Goal: Task Accomplishment & Management: Manage account settings

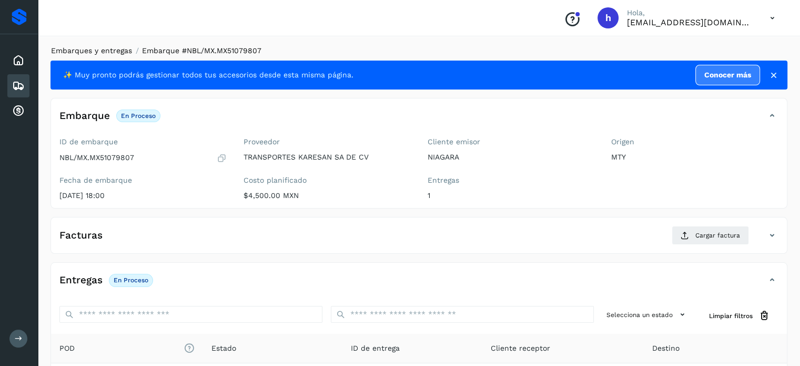
click at [113, 51] on link "Embarques y entregas" at bounding box center [91, 50] width 81 height 8
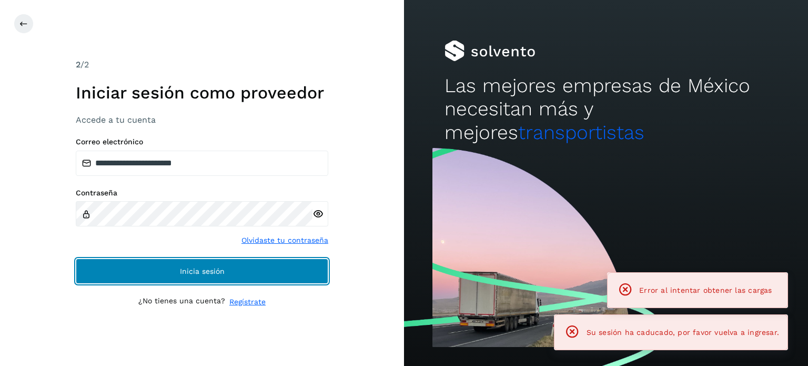
click at [216, 274] on span "Inicia sesión" at bounding box center [202, 270] width 45 height 7
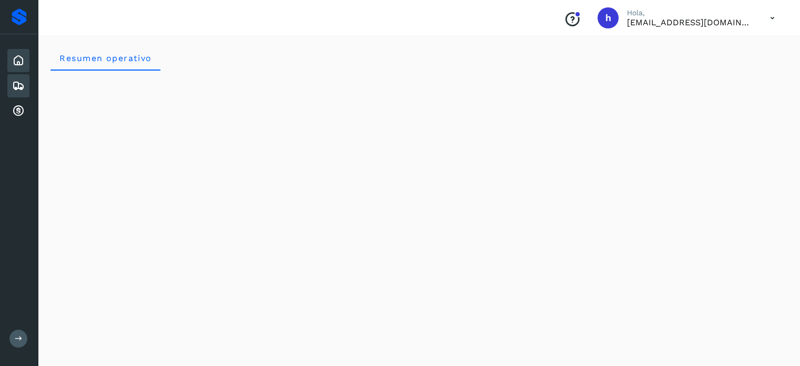
click at [13, 84] on icon at bounding box center [18, 85] width 13 height 13
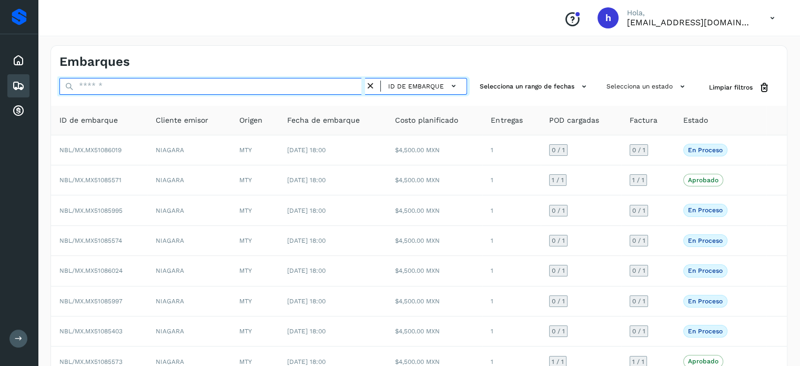
click at [119, 84] on input "text" at bounding box center [212, 86] width 306 height 17
paste input "**********"
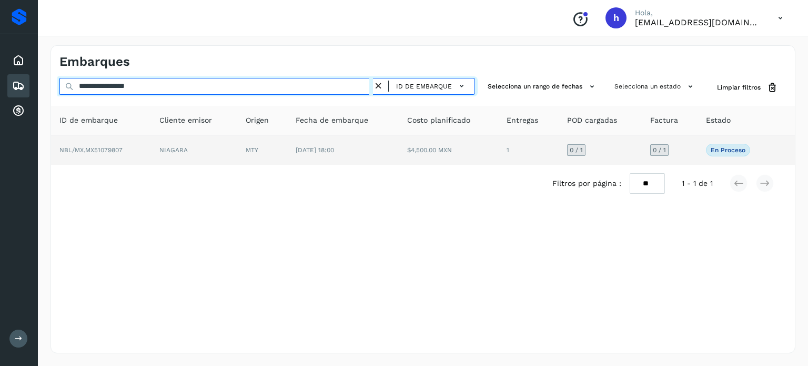
type input "**********"
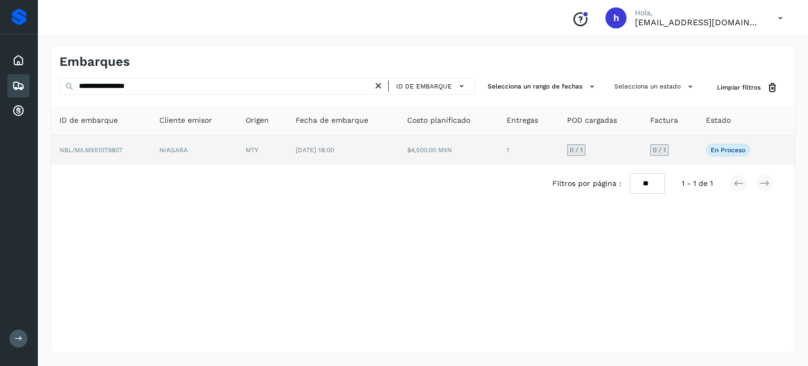
click at [120, 151] on span "NBL/MX.MX51079807" at bounding box center [90, 149] width 63 height 7
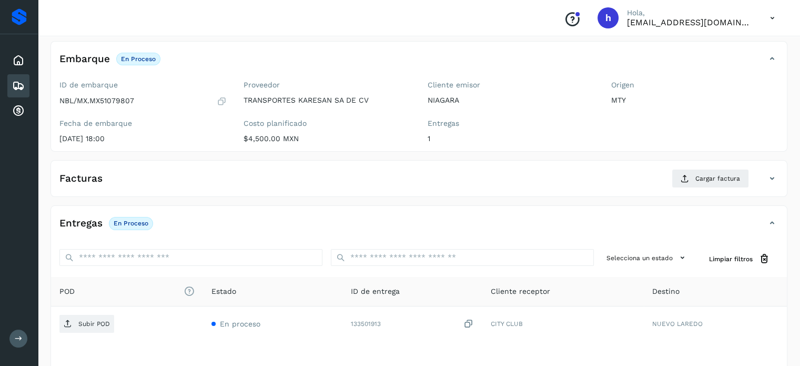
scroll to position [58, 0]
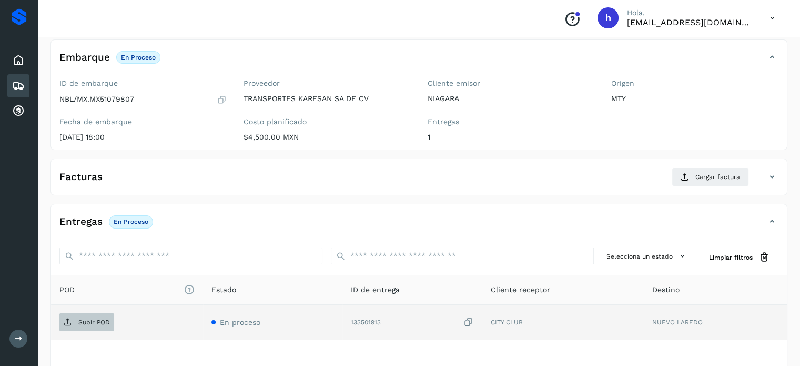
click at [100, 321] on p "Subir POD" at bounding box center [94, 321] width 32 height 7
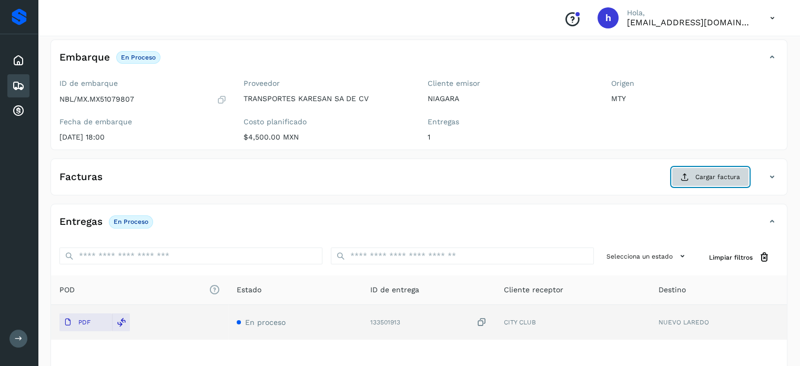
click at [705, 175] on span "Cargar factura" at bounding box center [717, 176] width 45 height 9
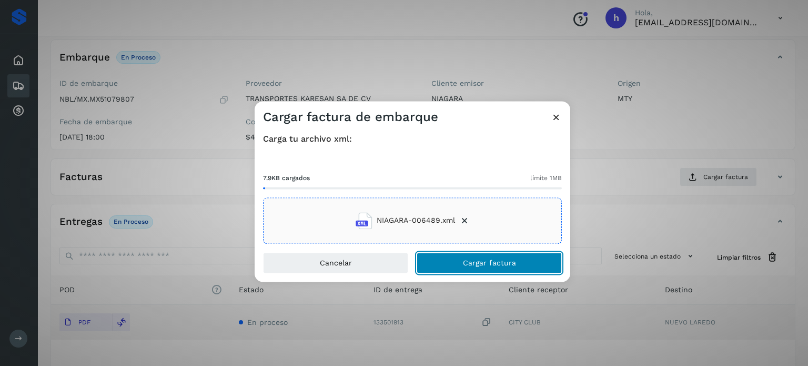
click at [520, 270] on button "Cargar factura" at bounding box center [489, 262] width 145 height 21
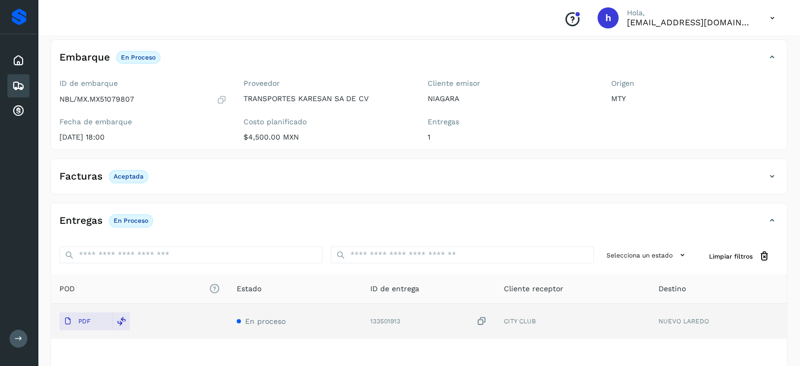
scroll to position [0, 0]
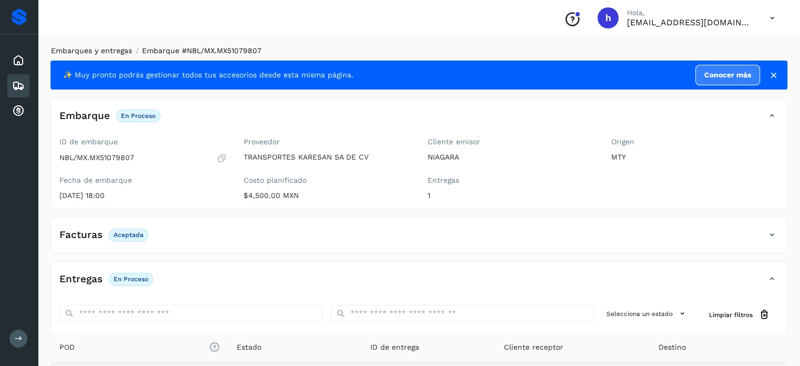
click at [80, 48] on link "Embarques y entregas" at bounding box center [91, 50] width 81 height 8
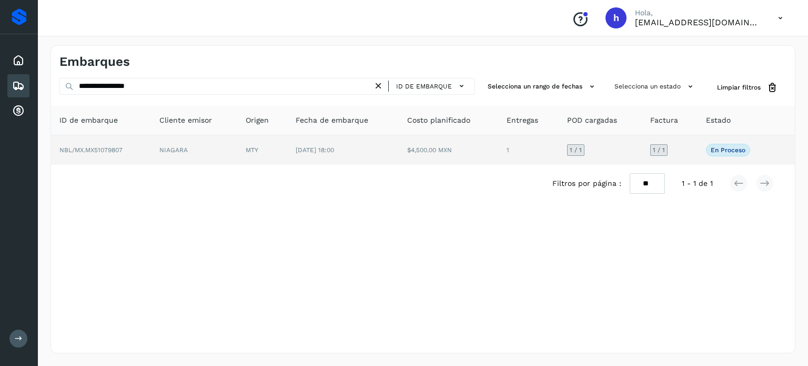
click at [98, 152] on span "NBL/MX.MX51079807" at bounding box center [90, 149] width 63 height 7
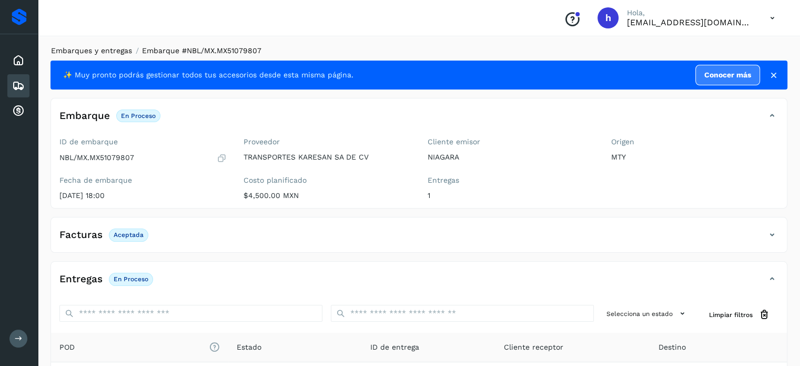
click at [88, 53] on link "Embarques y entregas" at bounding box center [91, 50] width 81 height 8
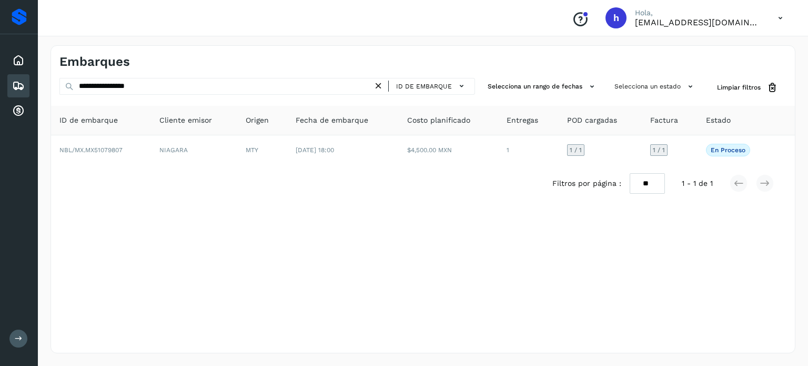
click at [88, 53] on div "Embarques" at bounding box center [423, 58] width 744 height 24
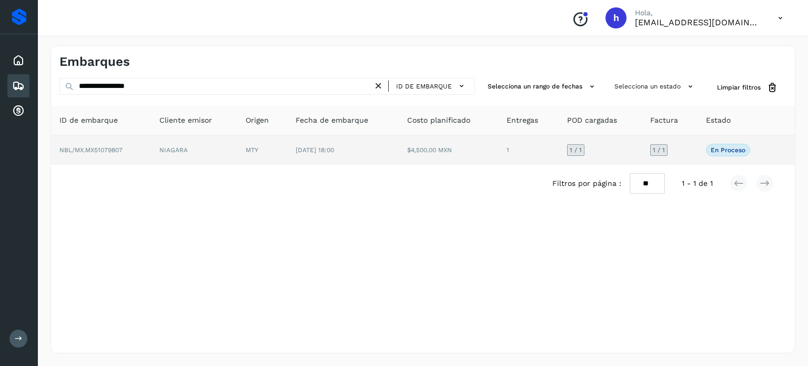
click at [150, 153] on td "NBL/MX.MX51079807" at bounding box center [101, 149] width 100 height 29
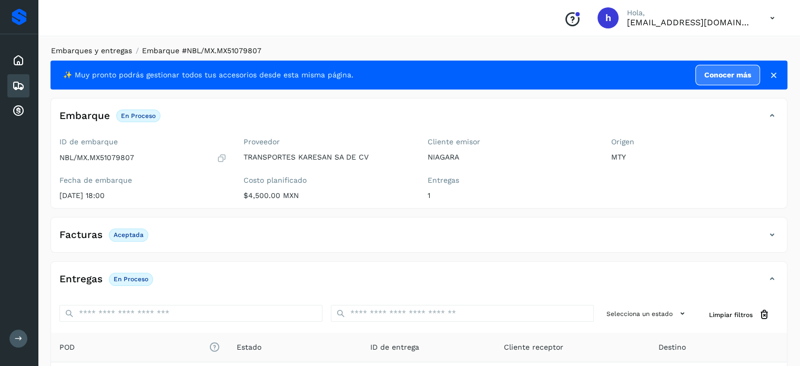
click at [95, 50] on link "Embarques y entregas" at bounding box center [91, 50] width 81 height 8
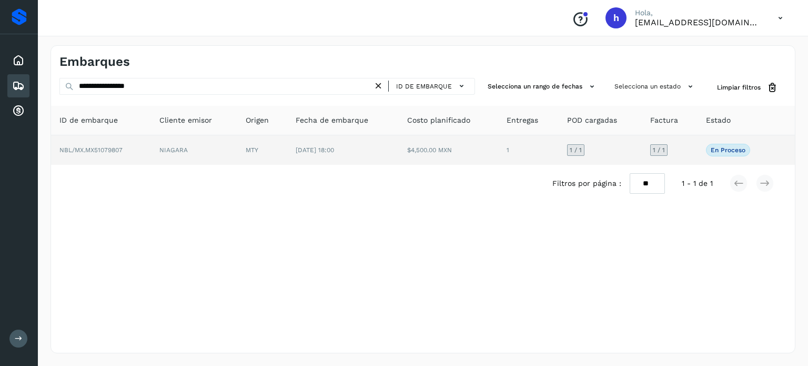
click at [130, 149] on td "NBL/MX.MX51079807" at bounding box center [101, 149] width 100 height 29
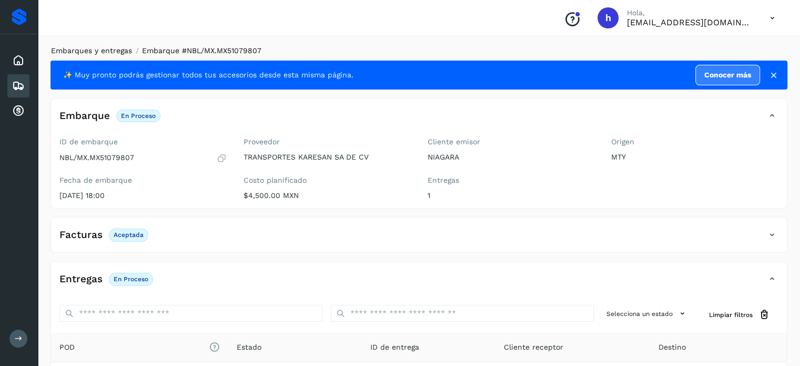
click at [105, 54] on link "Embarques y entregas" at bounding box center [91, 50] width 81 height 8
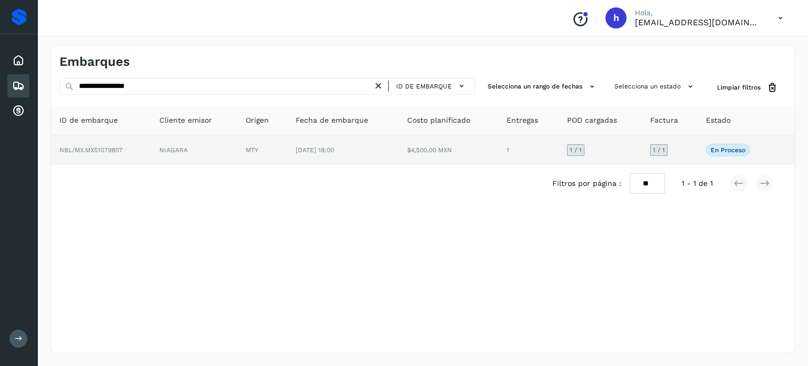
click at [174, 150] on td "NIAGARA" at bounding box center [194, 149] width 87 height 29
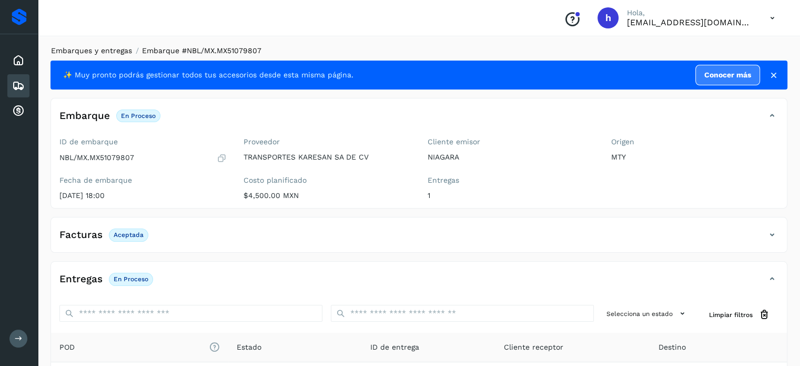
click at [93, 50] on link "Embarques y entregas" at bounding box center [91, 50] width 81 height 8
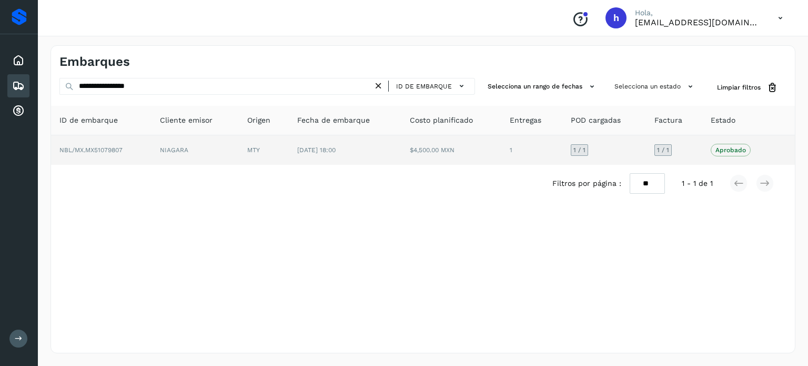
click at [106, 154] on td "NBL/MX.MX51079807" at bounding box center [101, 149] width 100 height 29
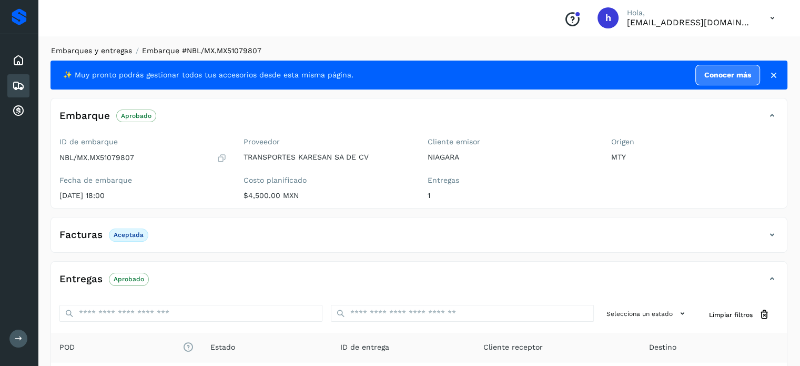
click at [112, 50] on link "Embarques y entregas" at bounding box center [91, 50] width 81 height 8
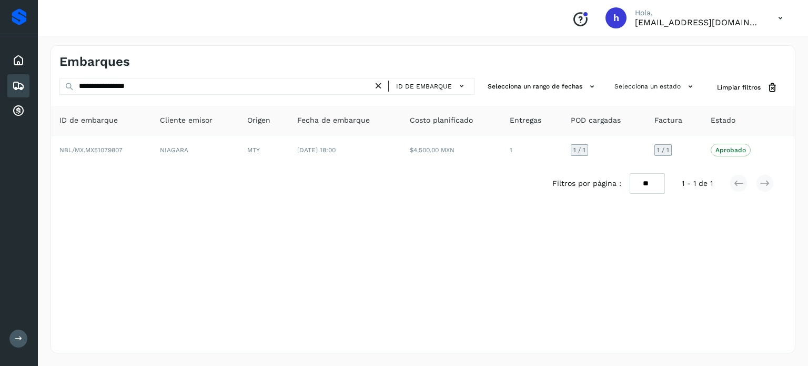
click at [382, 84] on icon at bounding box center [378, 85] width 11 height 11
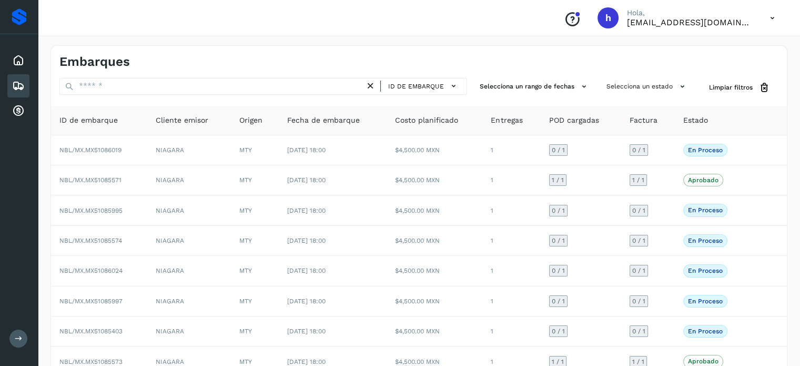
scroll to position [118, 0]
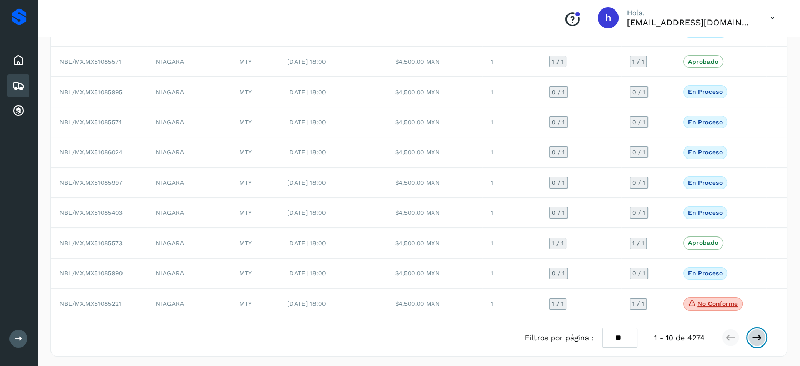
click at [756, 335] on icon at bounding box center [757, 337] width 11 height 11
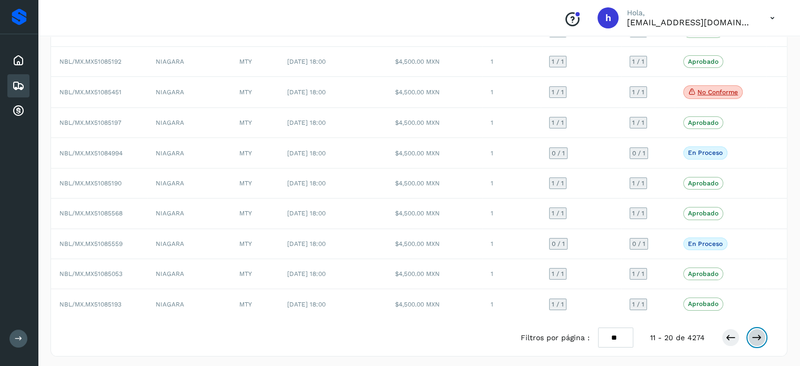
click at [755, 335] on icon at bounding box center [757, 337] width 11 height 11
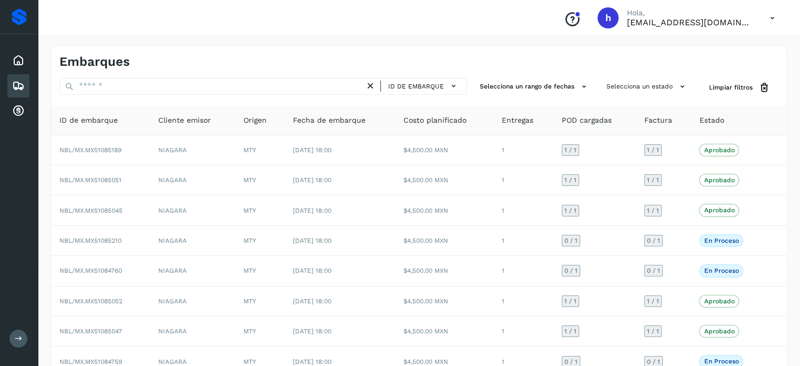
scroll to position [118, 0]
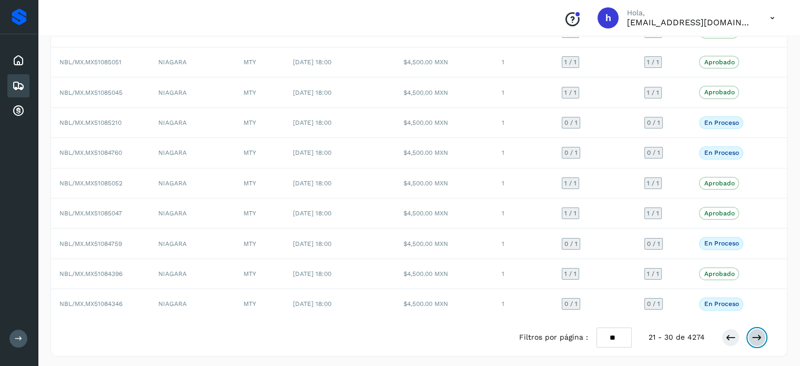
click at [760, 338] on icon at bounding box center [757, 337] width 11 height 11
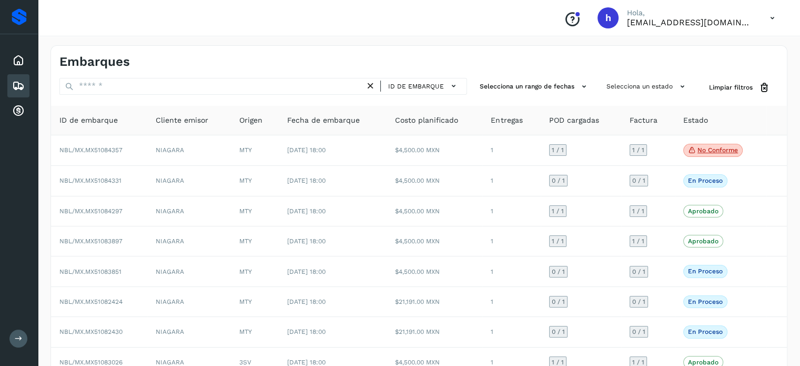
scroll to position [118, 0]
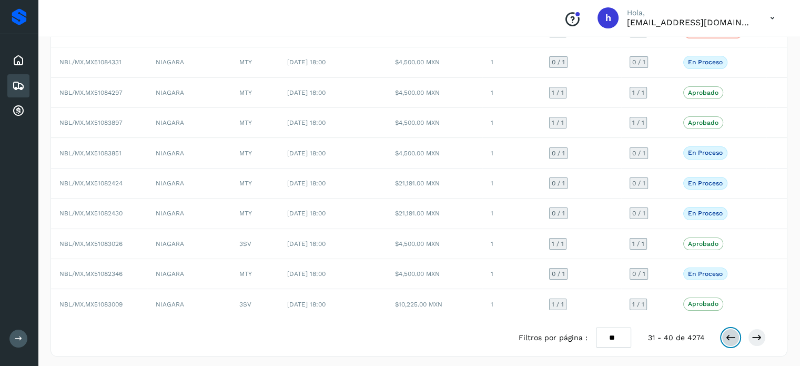
click at [735, 332] on icon at bounding box center [730, 337] width 11 height 11
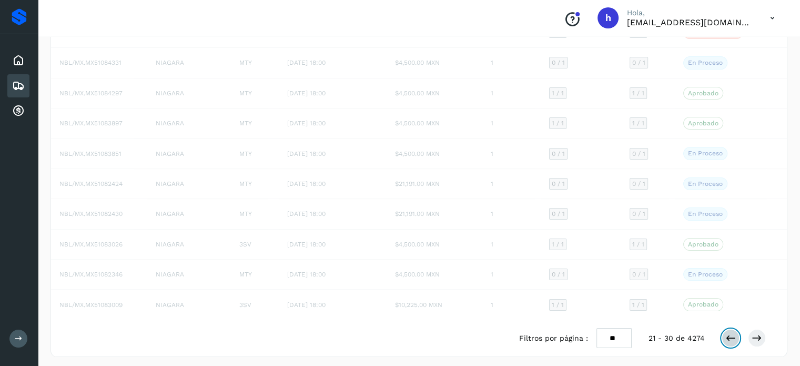
scroll to position [118, 0]
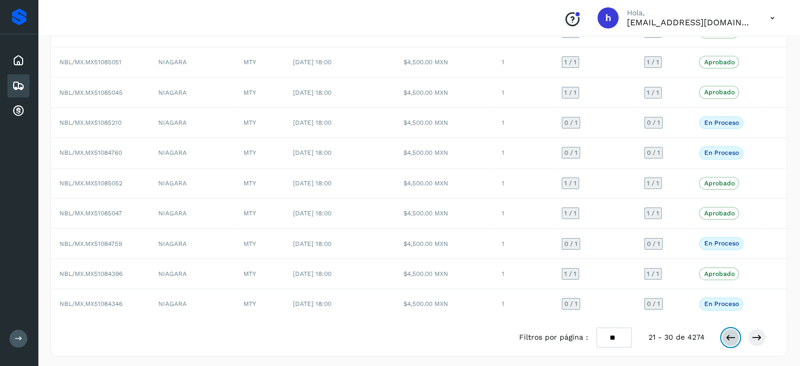
click at [735, 332] on icon at bounding box center [730, 337] width 11 height 11
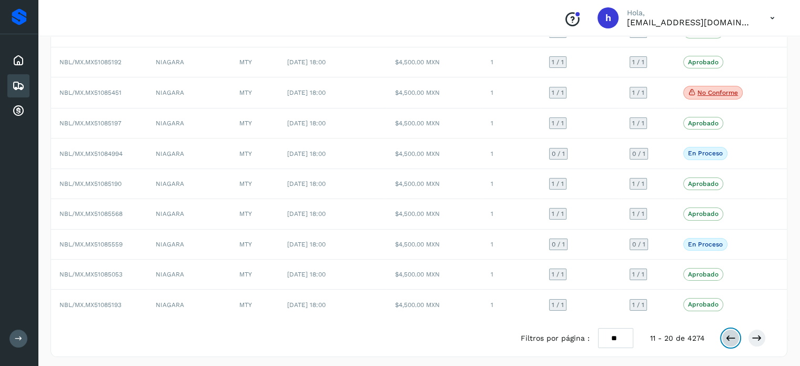
scroll to position [118, 0]
click at [735, 332] on icon at bounding box center [730, 337] width 11 height 11
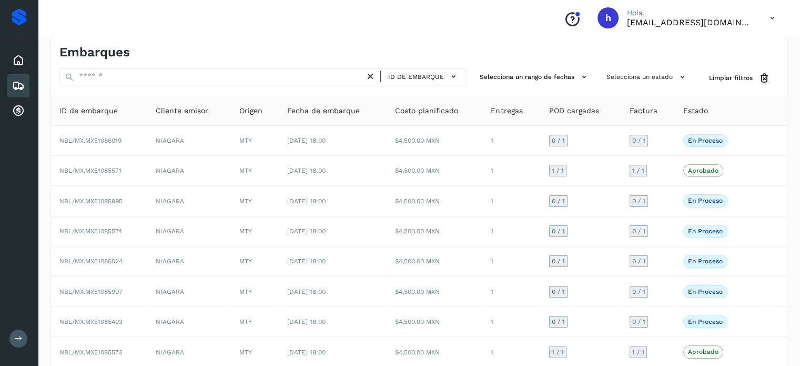
scroll to position [0, 0]
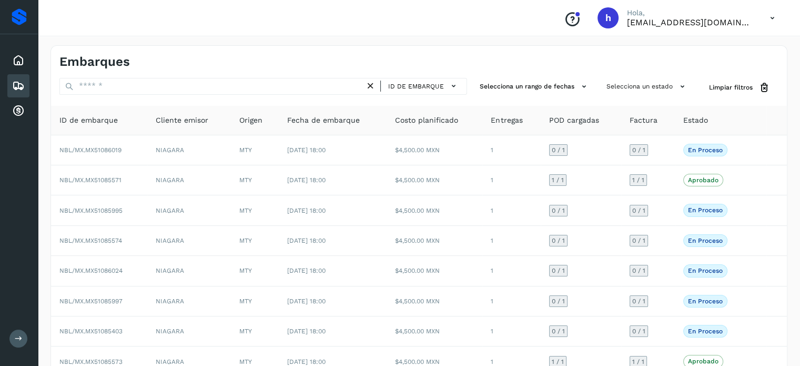
click at [363, 49] on div "Embarques" at bounding box center [419, 58] width 736 height 24
